Goal: Find specific page/section: Locate a particular part of the current website

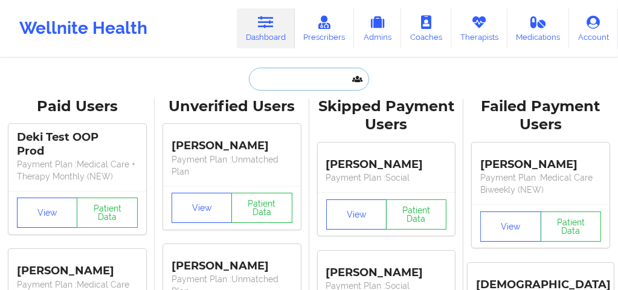
click at [274, 80] on input "text" at bounding box center [309, 79] width 120 height 23
paste input "[EMAIL_ADDRESS][DOMAIN_NAME]"
type input "[EMAIL_ADDRESS][DOMAIN_NAME]"
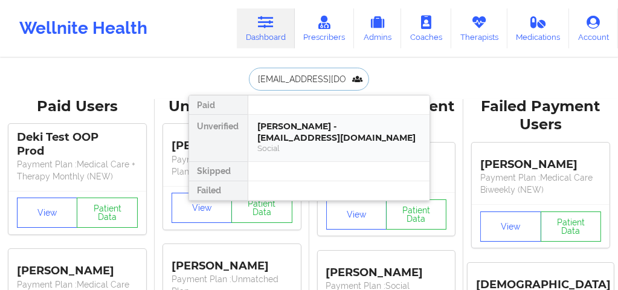
click at [270, 139] on div "[PERSON_NAME] - [EMAIL_ADDRESS][DOMAIN_NAME]" at bounding box center [339, 132] width 162 height 22
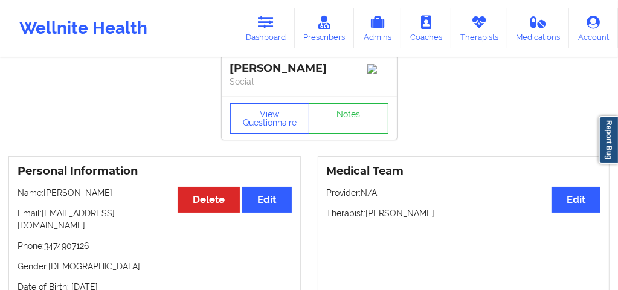
scroll to position [9, 0]
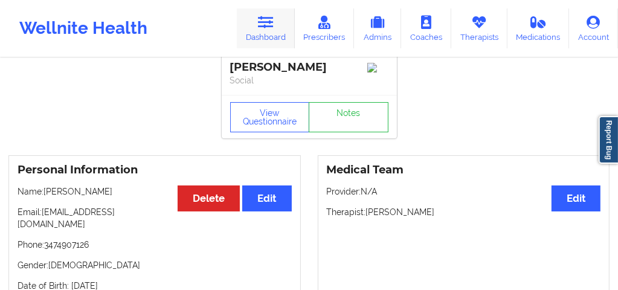
click at [266, 33] on link "Dashboard" at bounding box center [266, 28] width 58 height 40
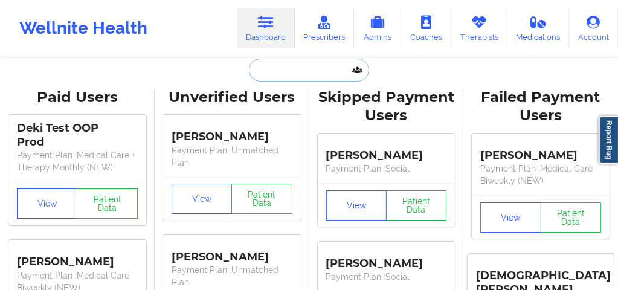
click at [287, 73] on input "text" at bounding box center [309, 70] width 120 height 23
paste input "[PERSON_NAME]"
type input "[PERSON_NAME]"
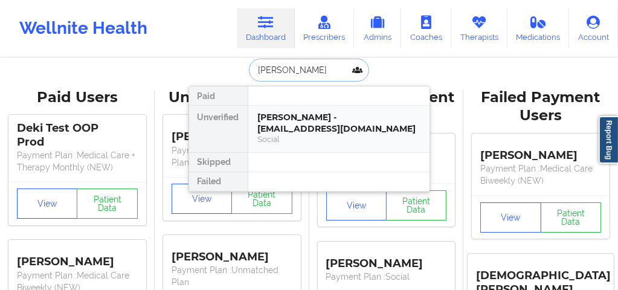
click at [294, 118] on div "[PERSON_NAME] - [EMAIL_ADDRESS][DOMAIN_NAME]" at bounding box center [339, 123] width 162 height 22
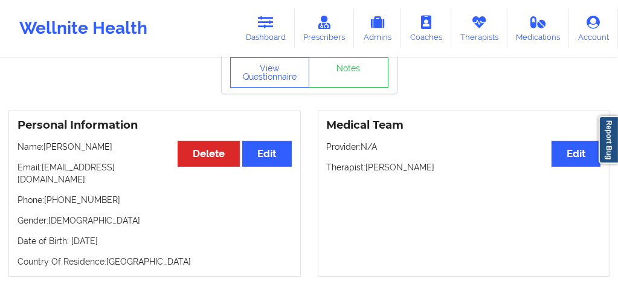
scroll to position [56, 0]
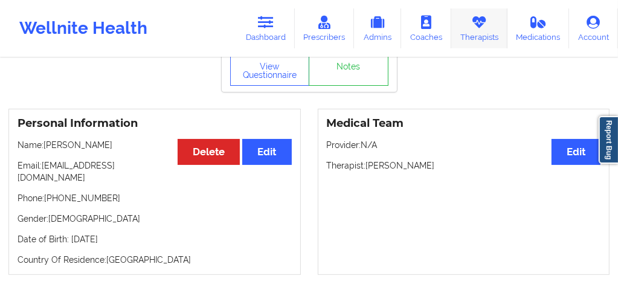
click at [491, 28] on link "Therapists" at bounding box center [479, 28] width 56 height 40
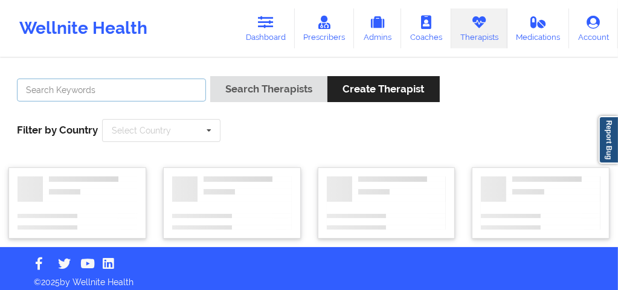
click at [146, 94] on input "text" at bounding box center [111, 90] width 189 height 23
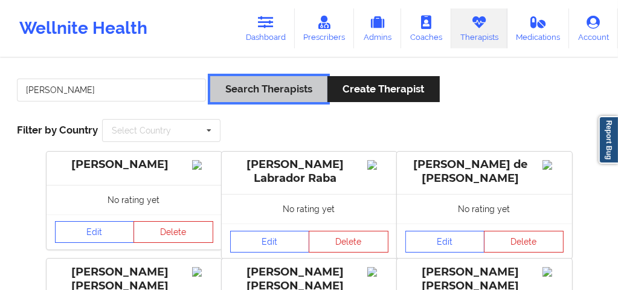
click at [260, 80] on button "Search Therapists" at bounding box center [268, 89] width 117 height 26
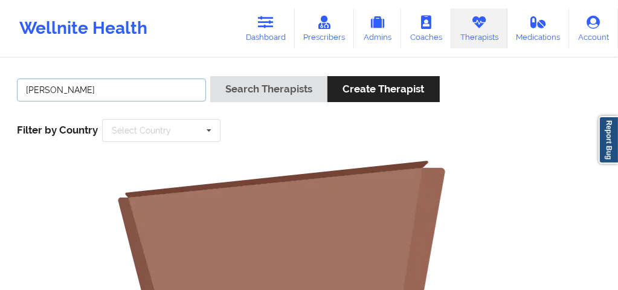
click at [147, 92] on input "[PERSON_NAME]" at bounding box center [111, 90] width 189 height 23
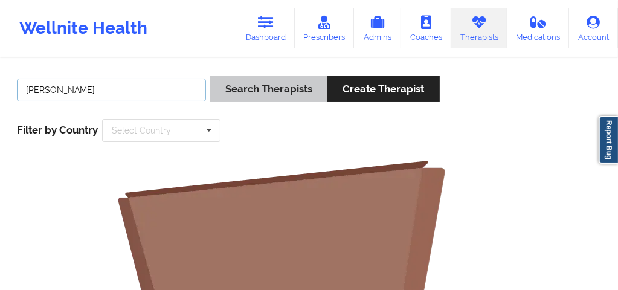
type input "[PERSON_NAME]"
click at [294, 97] on button "Search Therapists" at bounding box center [268, 89] width 117 height 26
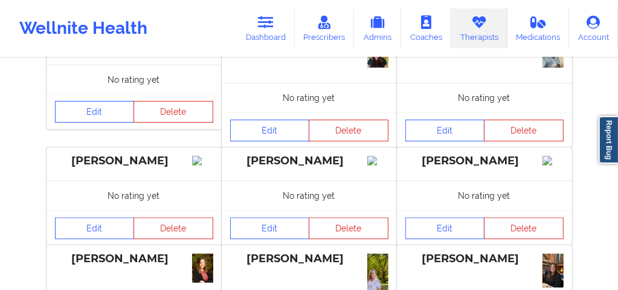
scroll to position [703, 0]
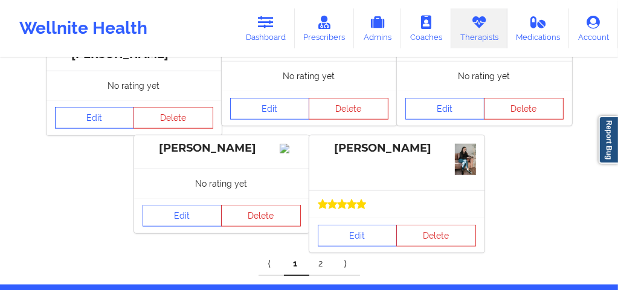
click at [326, 252] on link "2" at bounding box center [321, 264] width 25 height 24
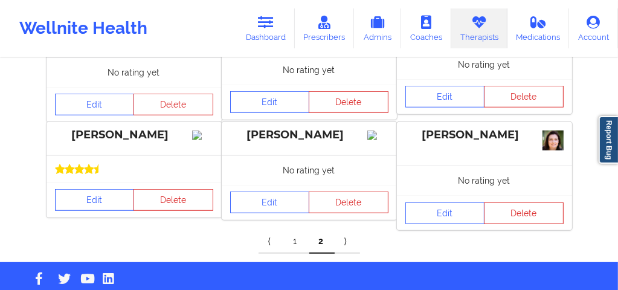
scroll to position [404, 0]
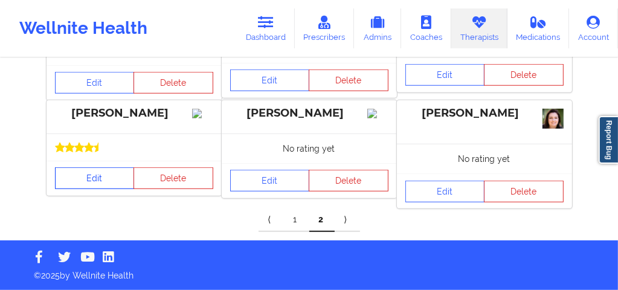
click at [83, 181] on link "Edit" at bounding box center [95, 178] width 80 height 22
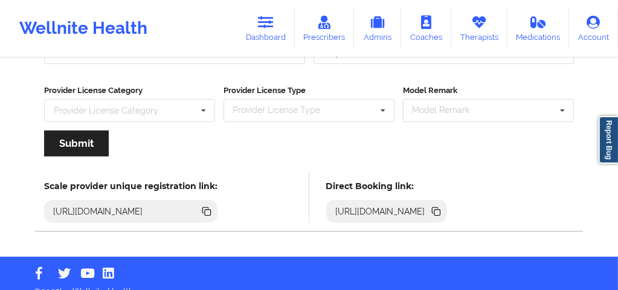
scroll to position [251, 0]
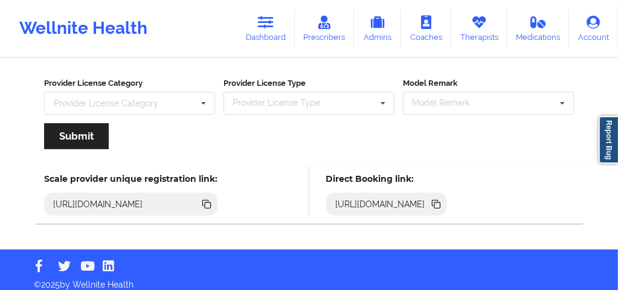
click at [441, 202] on icon at bounding box center [437, 205] width 6 height 6
